Goal: Task Accomplishment & Management: Manage account settings

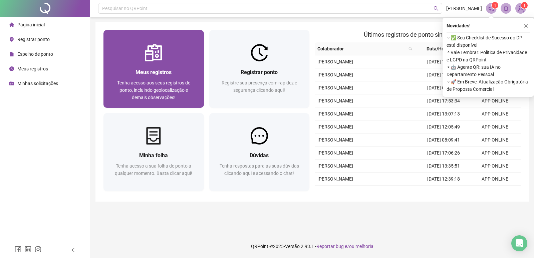
click at [152, 77] on div "Meus registros Tenha acesso aos seus registros de ponto, incluindo geolocalizaç…" at bounding box center [154, 84] width 84 height 33
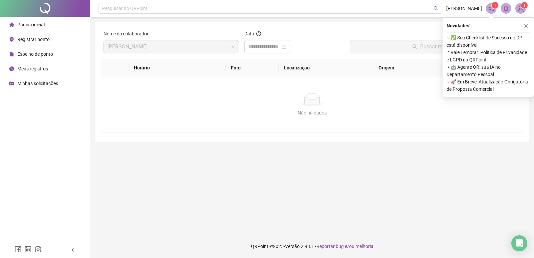
click at [28, 37] on span "Registrar ponto" at bounding box center [33, 39] width 32 height 5
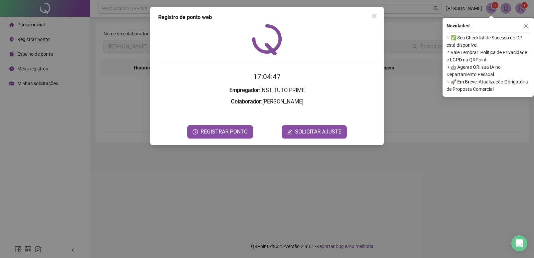
drag, startPoint x: 375, startPoint y: 16, endPoint x: 337, endPoint y: 26, distance: 40.0
click at [375, 16] on icon "close" at bounding box center [375, 16] width 4 height 4
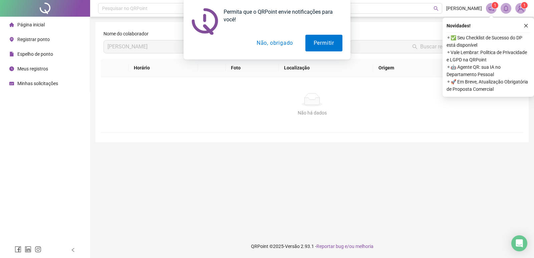
click at [262, 42] on button "Não, obrigado" at bounding box center [274, 43] width 53 height 17
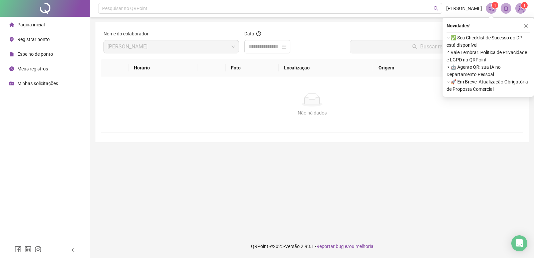
click at [32, 55] on span "Espelho de ponto" at bounding box center [35, 53] width 36 height 5
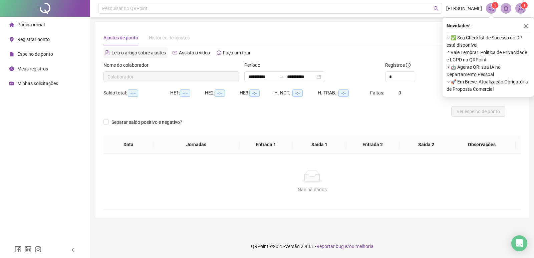
type input "**********"
click at [524, 24] on button "button" at bounding box center [526, 26] width 8 height 8
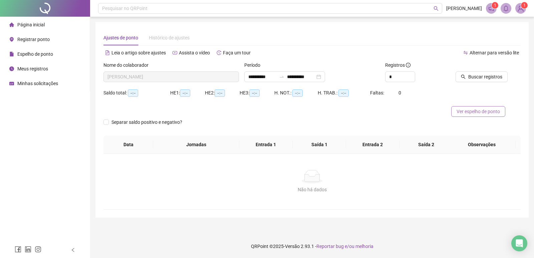
click at [476, 114] on span "Ver espelho de ponto" at bounding box center [478, 111] width 43 height 7
click at [524, 5] on span "1" at bounding box center [525, 5] width 2 height 5
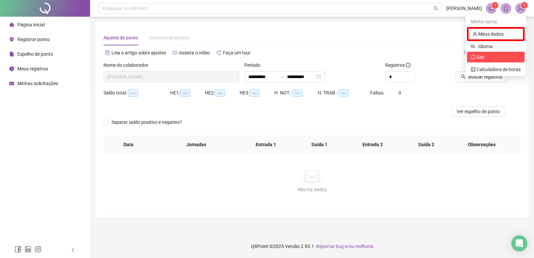
click at [496, 58] on span "Sair" at bounding box center [496, 56] width 50 height 7
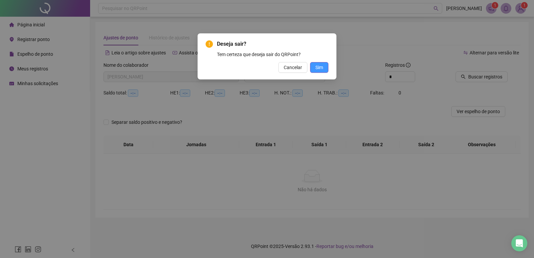
click at [319, 67] on span "Sim" at bounding box center [320, 67] width 8 height 7
